Goal: Information Seeking & Learning: Learn about a topic

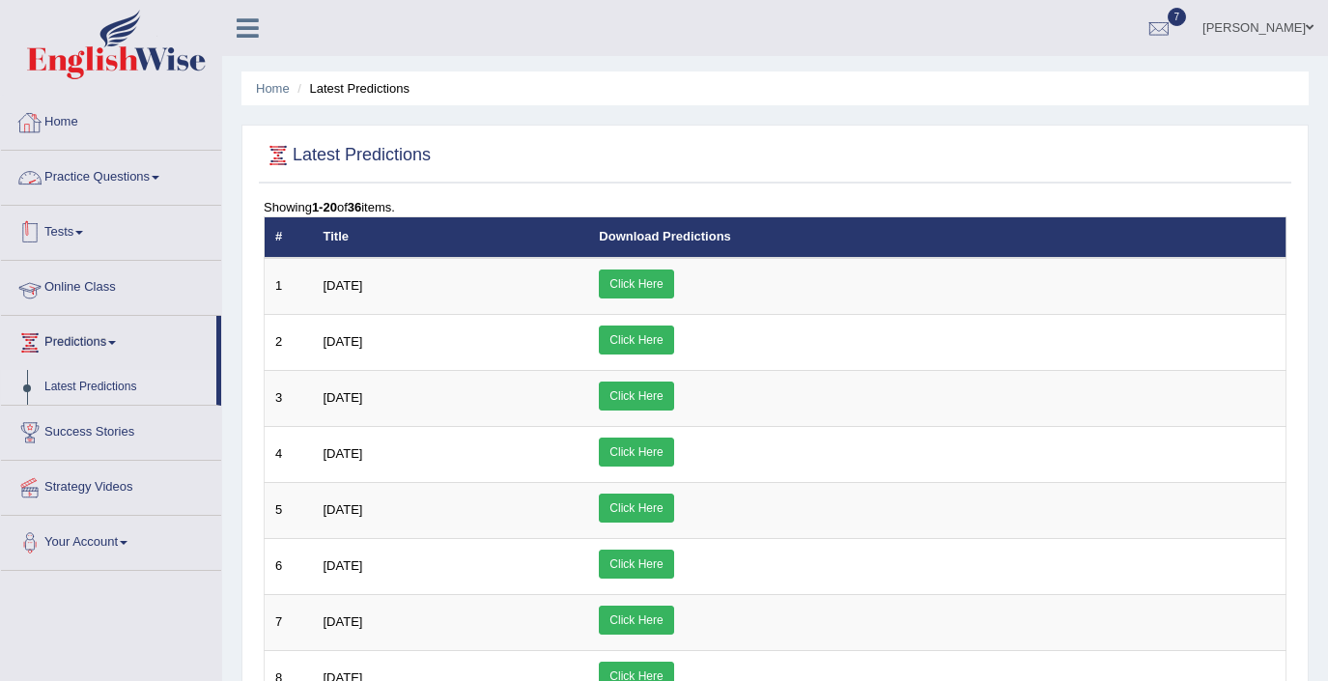
click at [94, 284] on link "Online Class" at bounding box center [111, 285] width 220 height 48
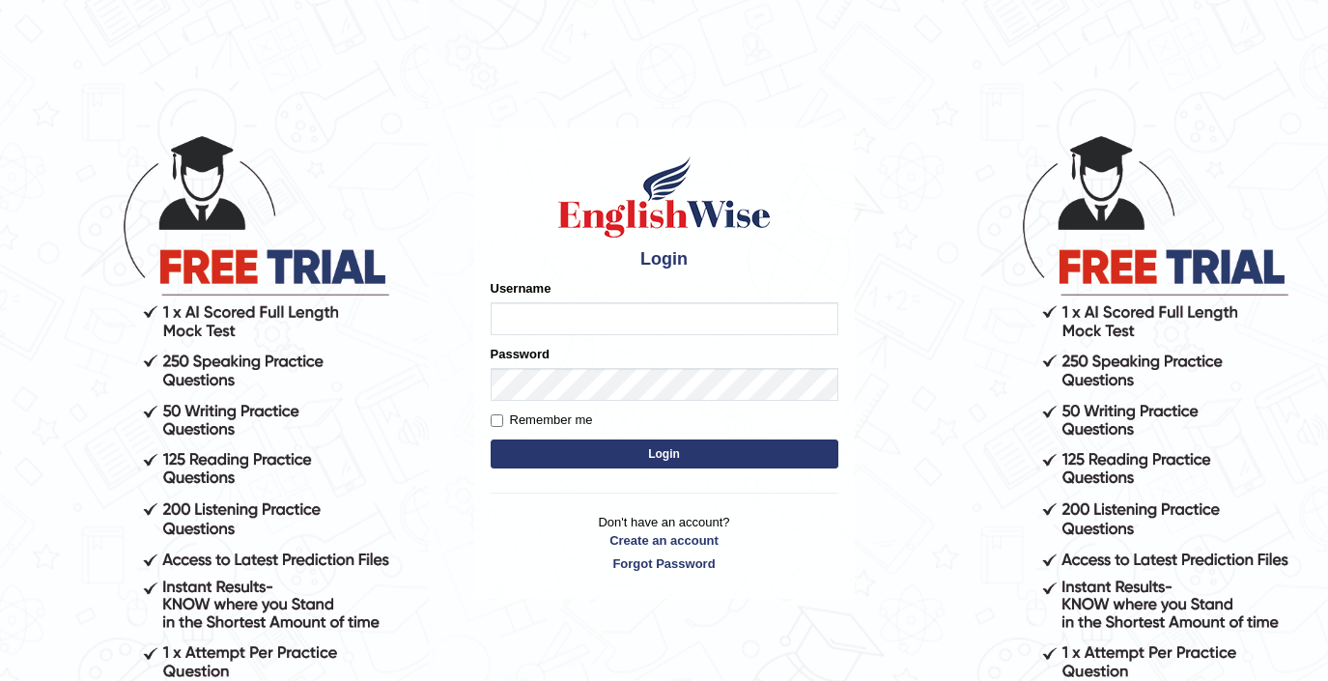
click at [578, 321] on input "Username" at bounding box center [664, 318] width 348 height 33
type input "kawalpreet_kaur"
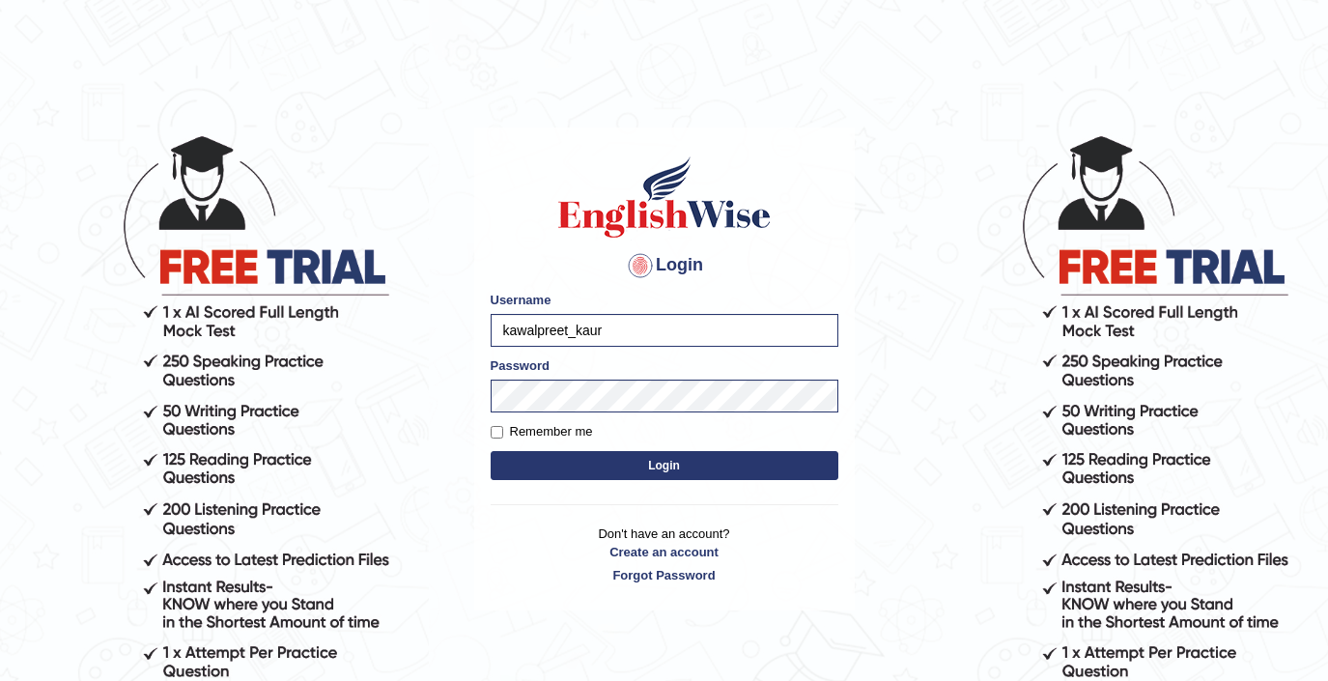
click at [606, 466] on button "Login" at bounding box center [664, 465] width 348 height 29
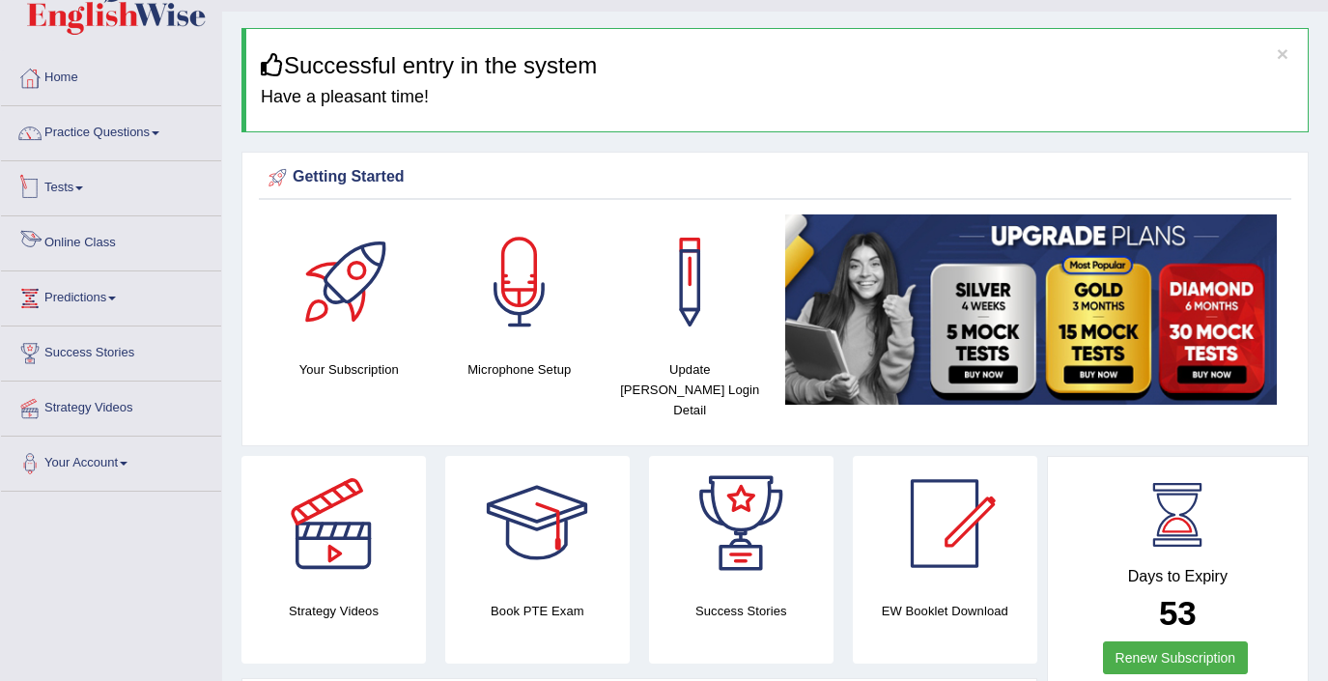
click at [85, 240] on link "Online Class" at bounding box center [111, 240] width 220 height 48
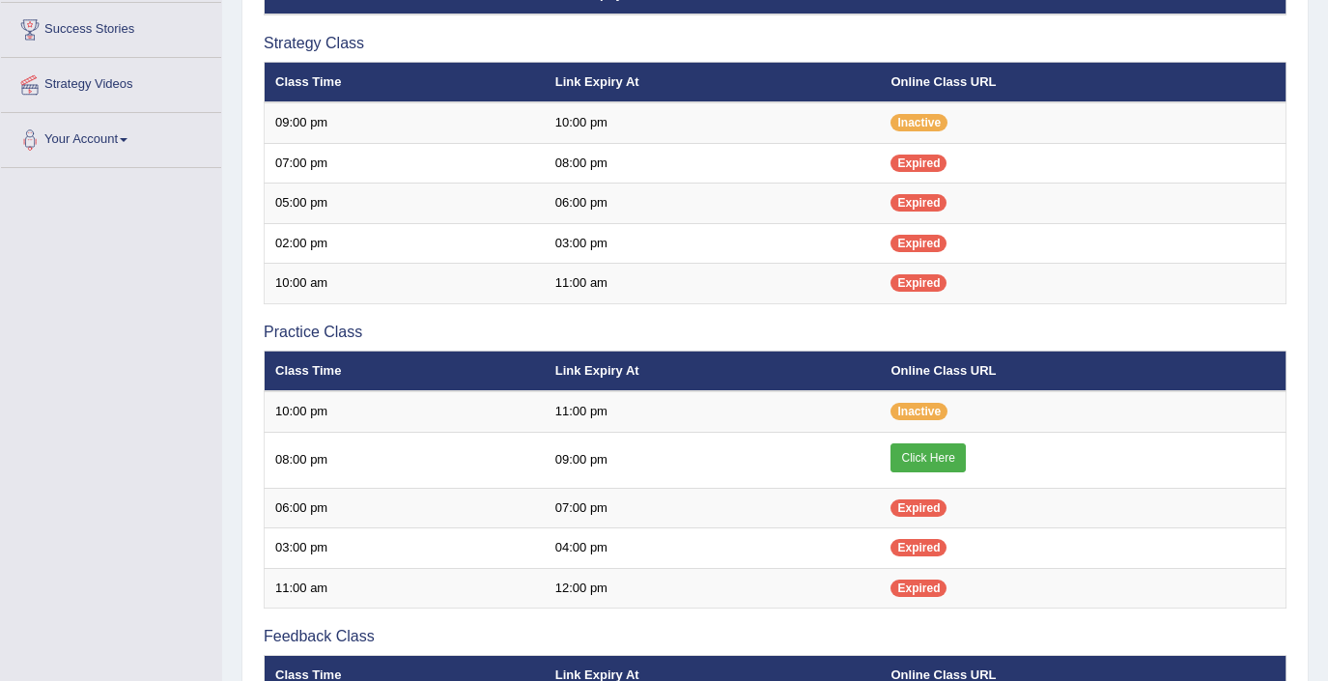
scroll to position [383, 0]
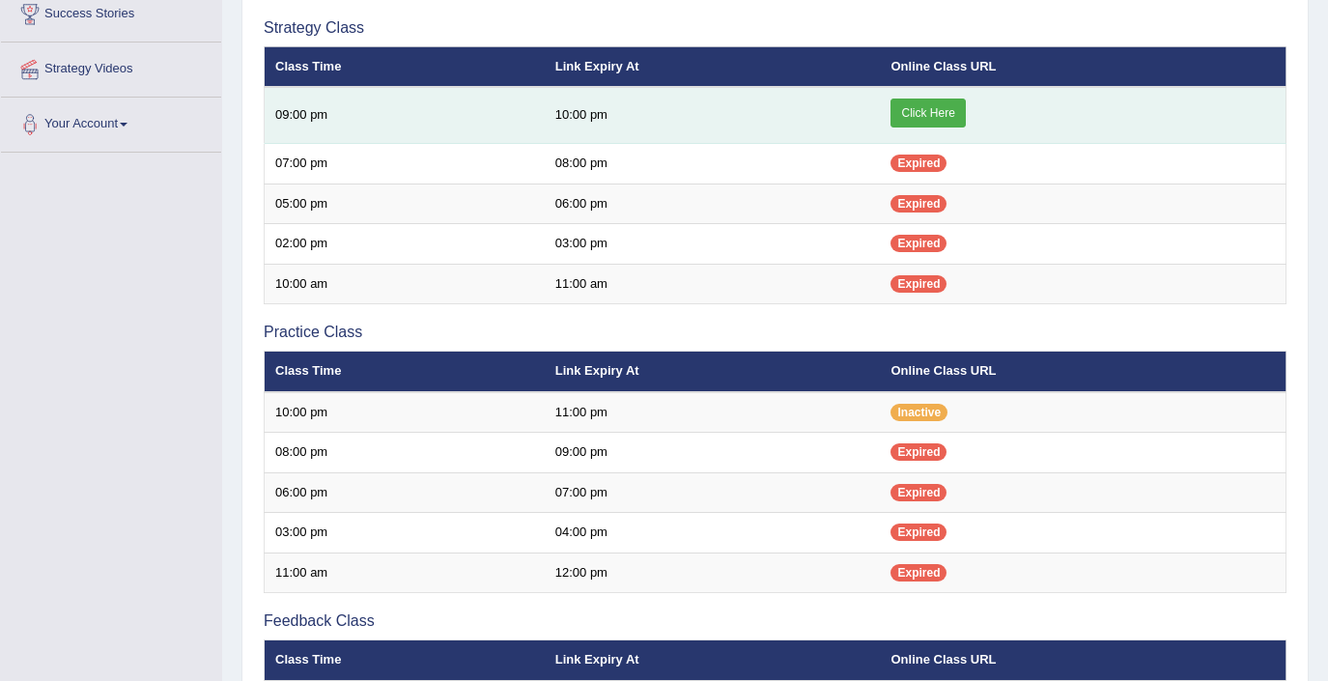
click at [914, 126] on link "Click Here" at bounding box center [927, 112] width 74 height 29
